Goal: Information Seeking & Learning: Check status

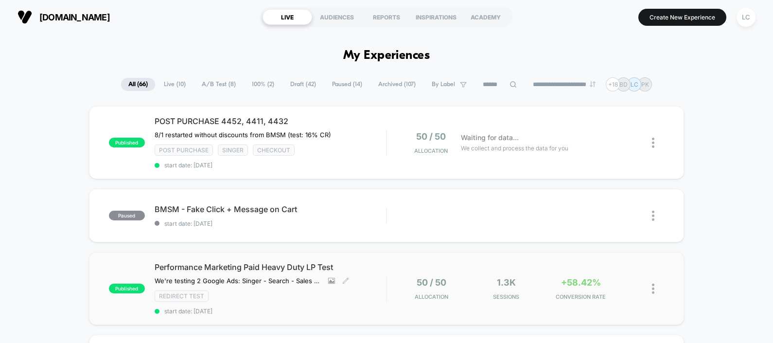
click at [308, 267] on span "Performance Marketing Paid Heavy Duty LP Test" at bounding box center [270, 267] width 231 height 10
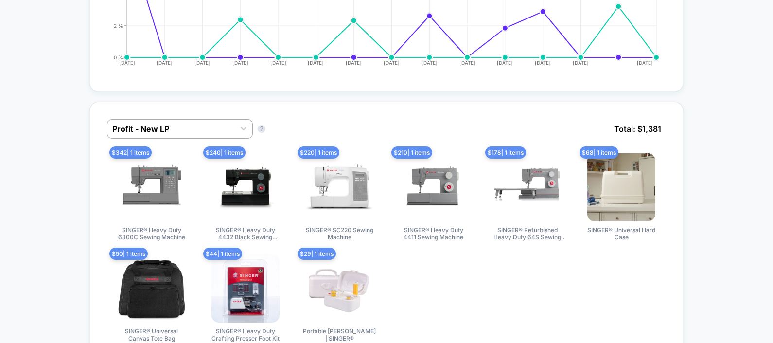
scroll to position [789, 0]
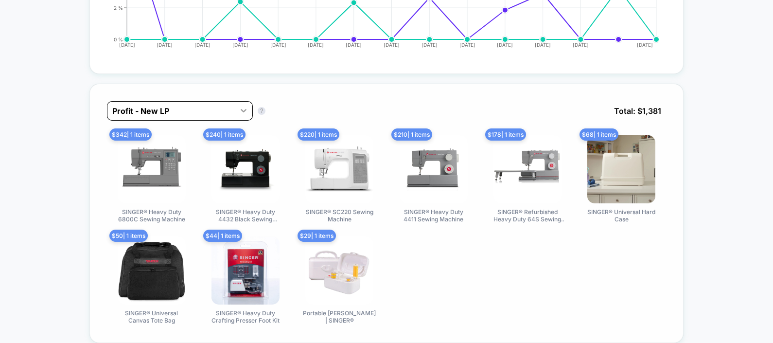
click at [236, 117] on div at bounding box center [243, 110] width 17 height 17
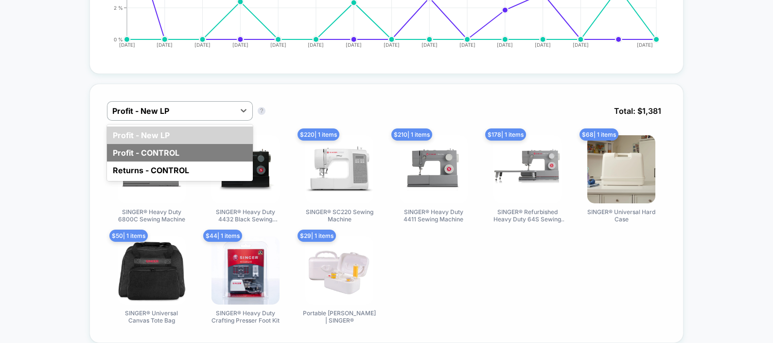
click at [210, 156] on div "Profit - CONTROL" at bounding box center [180, 152] width 146 height 17
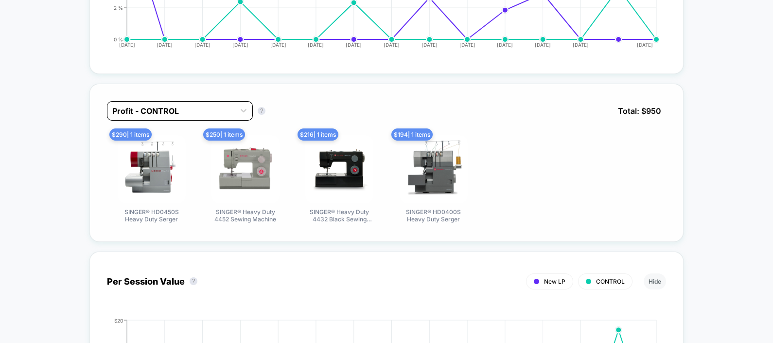
click at [225, 117] on div at bounding box center [171, 111] width 118 height 12
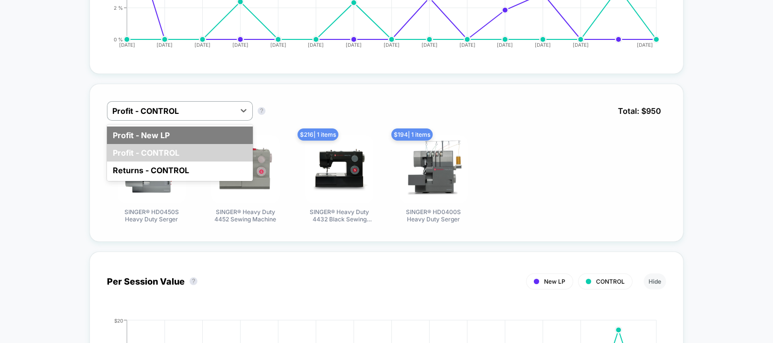
click at [216, 144] on div "Profit - New LP" at bounding box center [180, 134] width 146 height 17
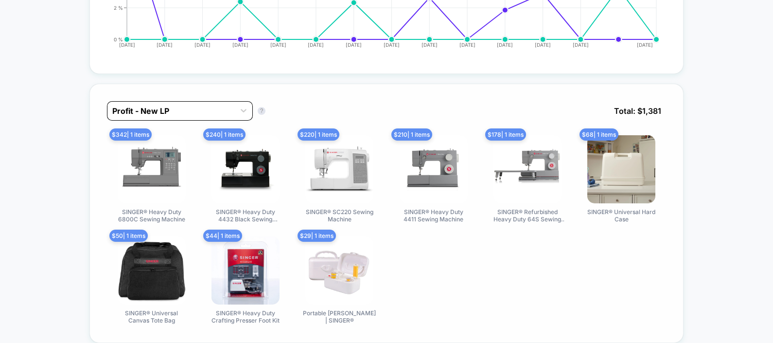
click at [231, 119] on div "Profit - New LP" at bounding box center [170, 111] width 127 height 16
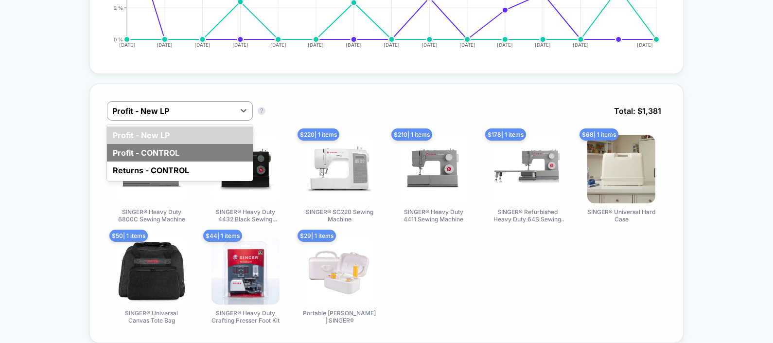
click at [185, 152] on div "Profit - CONTROL" at bounding box center [180, 152] width 146 height 17
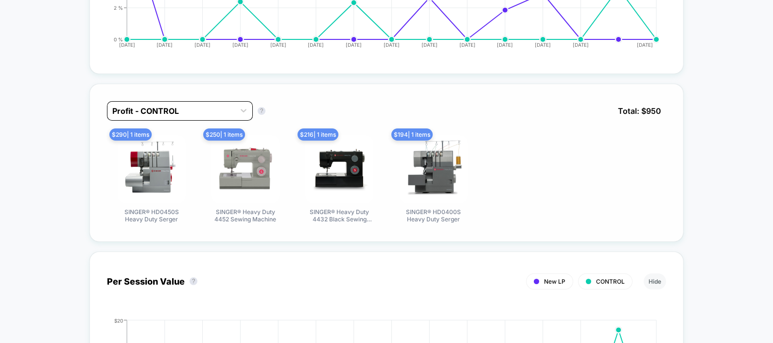
click at [210, 119] on div "Profit - CONTROL" at bounding box center [170, 111] width 127 height 16
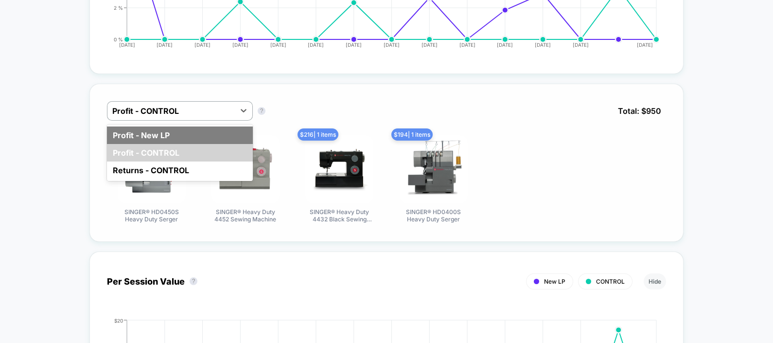
click at [179, 138] on div "Profit - New LP" at bounding box center [180, 134] width 146 height 17
